Goal: Task Accomplishment & Management: Complete application form

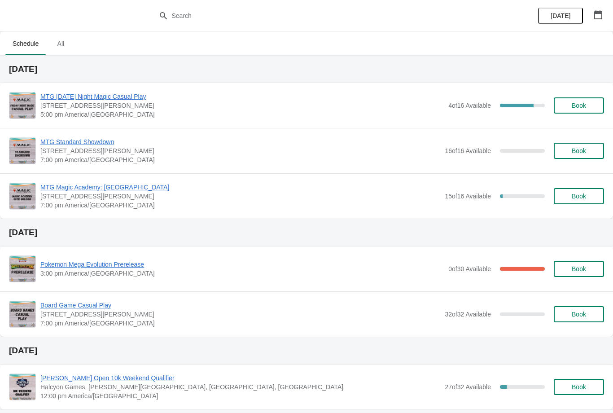
click at [582, 111] on button "Book" at bounding box center [578, 105] width 50 height 16
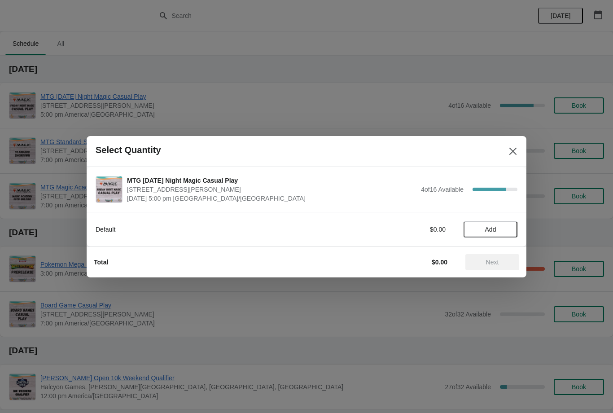
click at [508, 226] on span "Add" at bounding box center [490, 229] width 38 height 7
click at [505, 259] on span "Next" at bounding box center [491, 261] width 39 height 7
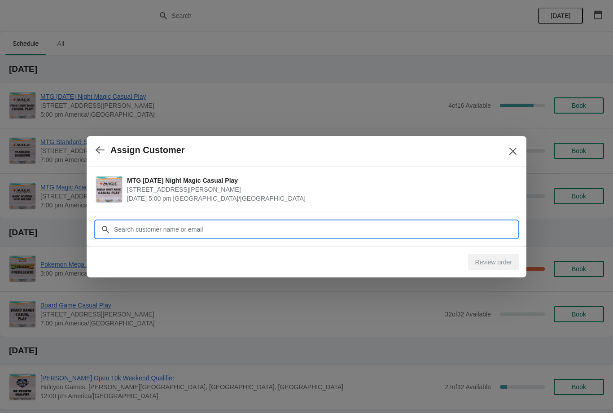
click at [460, 231] on input "Customer" at bounding box center [315, 229] width 404 height 16
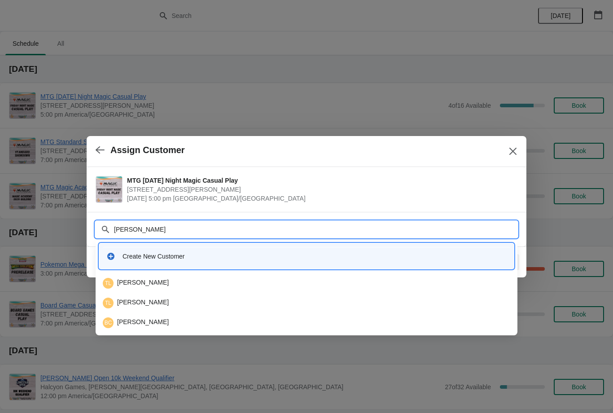
type input "[PERSON_NAME]"
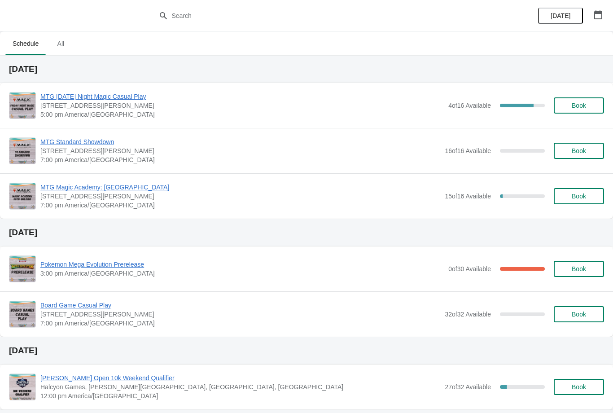
click at [587, 107] on span "Book" at bounding box center [578, 105] width 34 height 7
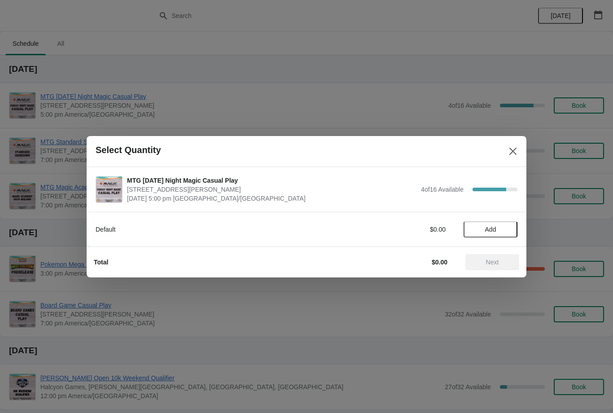
click at [502, 244] on div "Default $0.00 Add" at bounding box center [306, 229] width 439 height 35
click at [504, 231] on span "Add" at bounding box center [490, 229] width 38 height 7
click at [497, 262] on span "Next" at bounding box center [492, 261] width 13 height 7
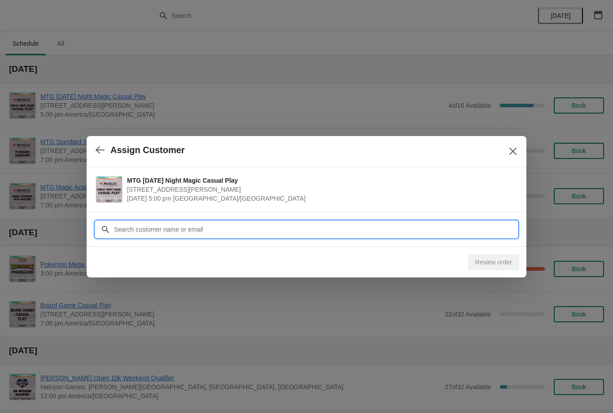
click at [339, 228] on input "Customer" at bounding box center [315, 229] width 404 height 16
